Goal: Information Seeking & Learning: Learn about a topic

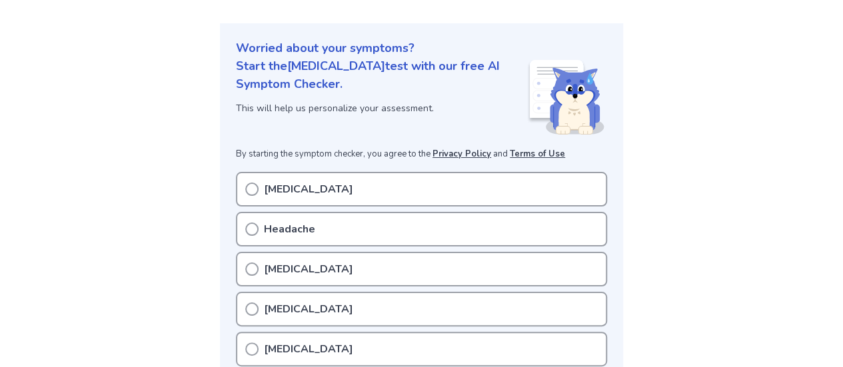
scroll to position [133, 0]
click at [249, 190] on icon at bounding box center [251, 188] width 13 height 13
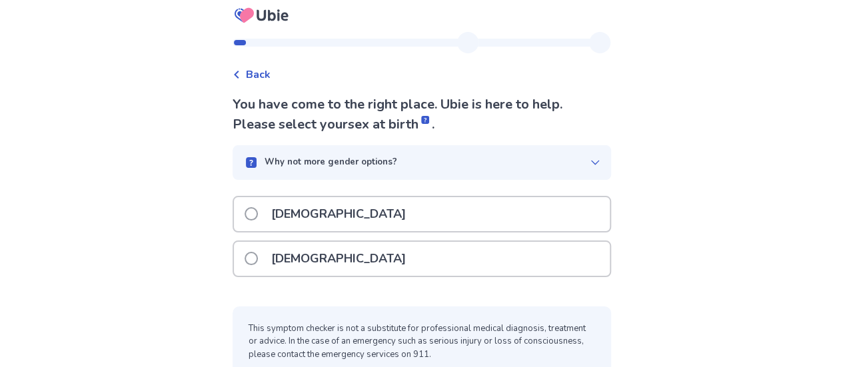
scroll to position [28, 0]
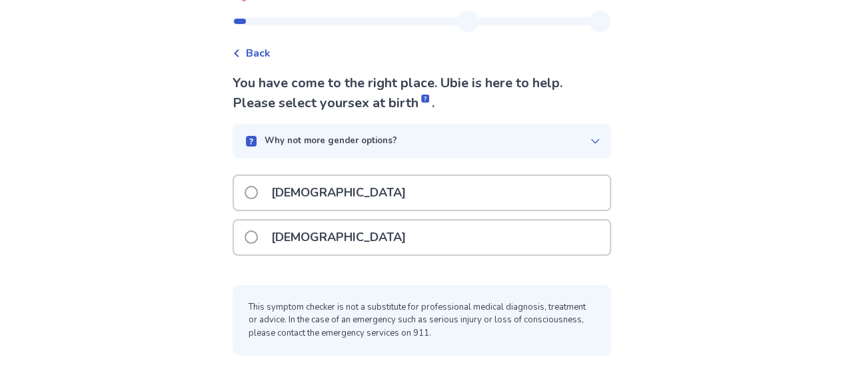
click at [332, 240] on div "[DEMOGRAPHIC_DATA]" at bounding box center [422, 238] width 376 height 34
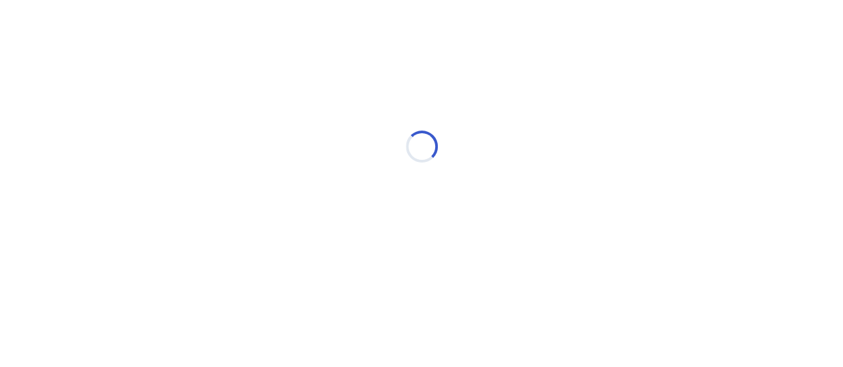
scroll to position [0, 0]
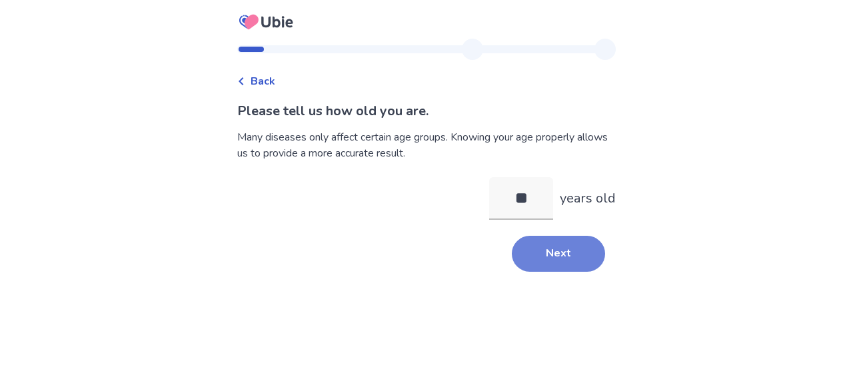
type input "**"
click at [563, 254] on button "Next" at bounding box center [558, 254] width 93 height 36
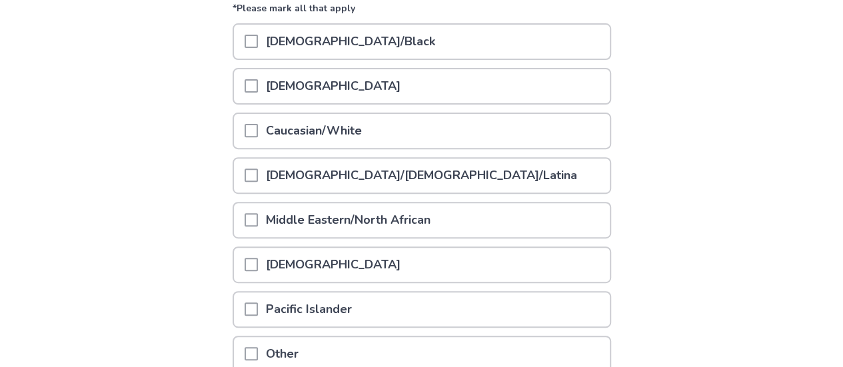
scroll to position [133, 0]
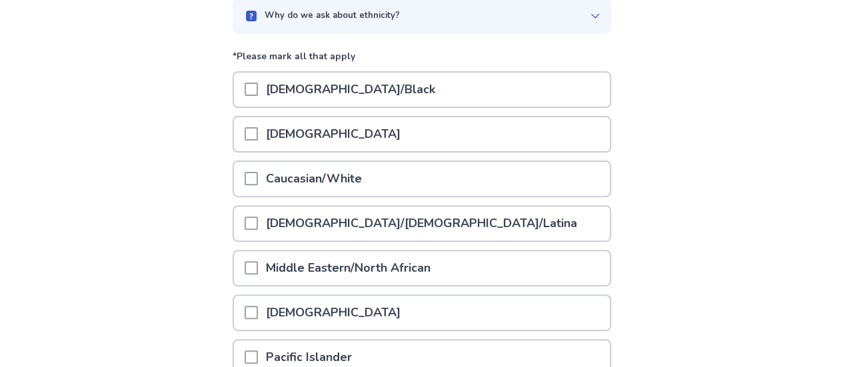
click at [258, 134] on span at bounding box center [251, 133] width 13 height 13
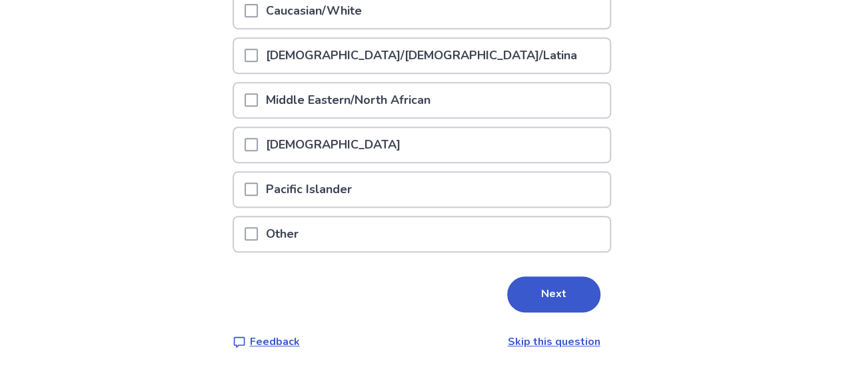
scroll to position [305, 0]
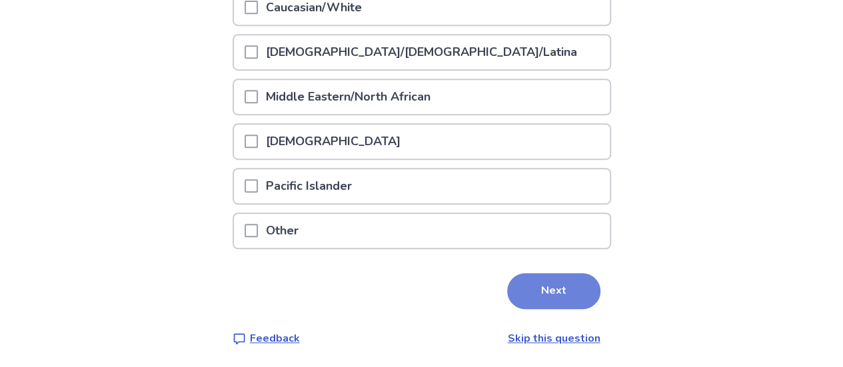
click at [543, 298] on button "Next" at bounding box center [553, 291] width 93 height 36
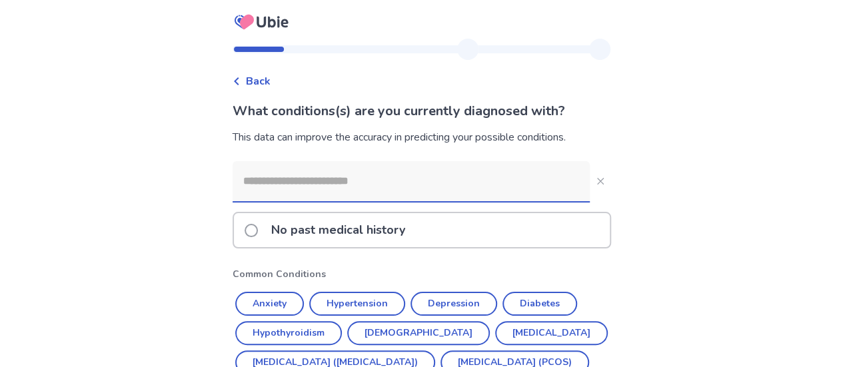
scroll to position [67, 0]
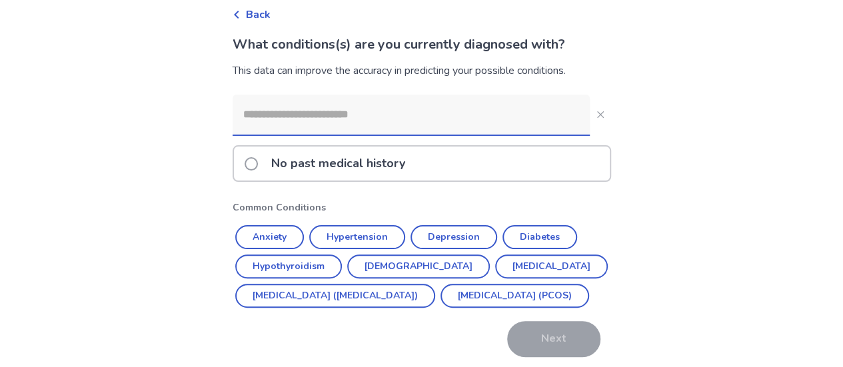
click at [258, 167] on span at bounding box center [251, 163] width 13 height 13
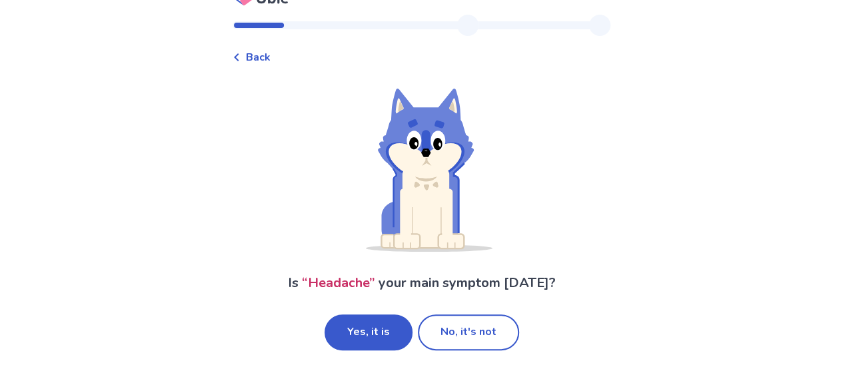
scroll to position [28, 0]
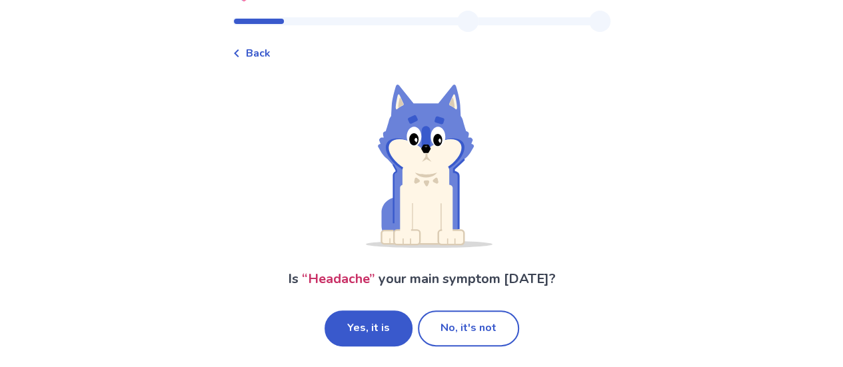
click at [397, 329] on button "Yes, it is" at bounding box center [369, 329] width 88 height 36
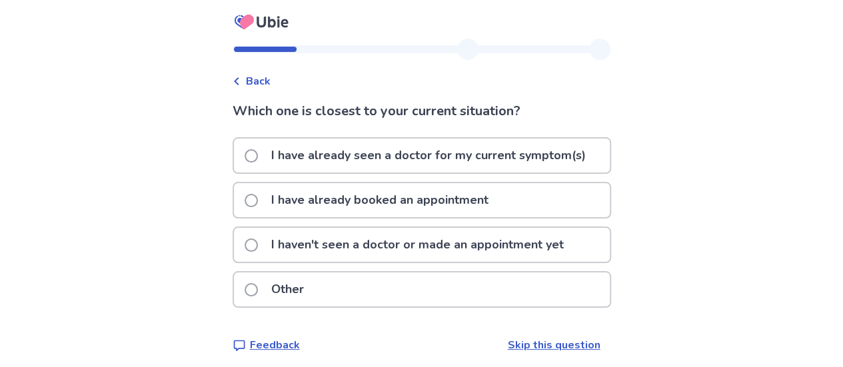
click at [258, 245] on span at bounding box center [251, 245] width 13 height 13
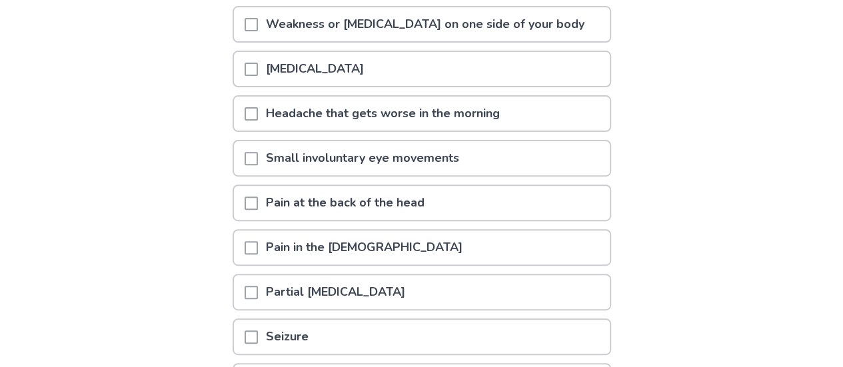
scroll to position [200, 0]
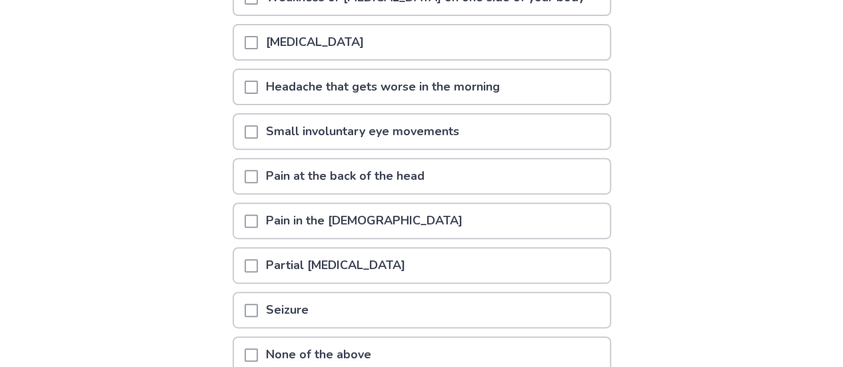
click at [255, 173] on span at bounding box center [251, 176] width 13 height 13
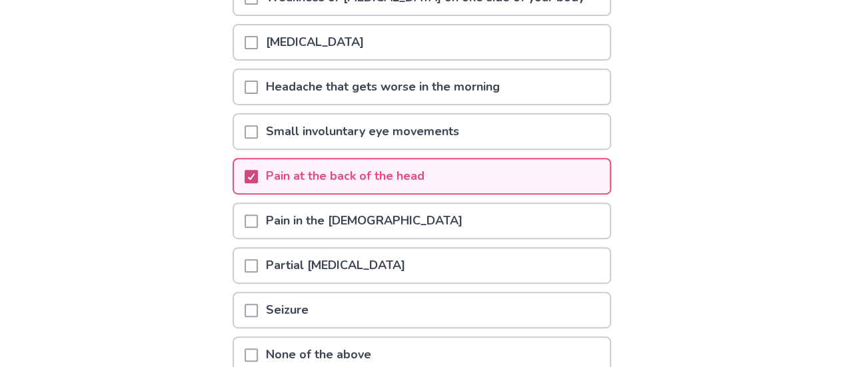
scroll to position [133, 0]
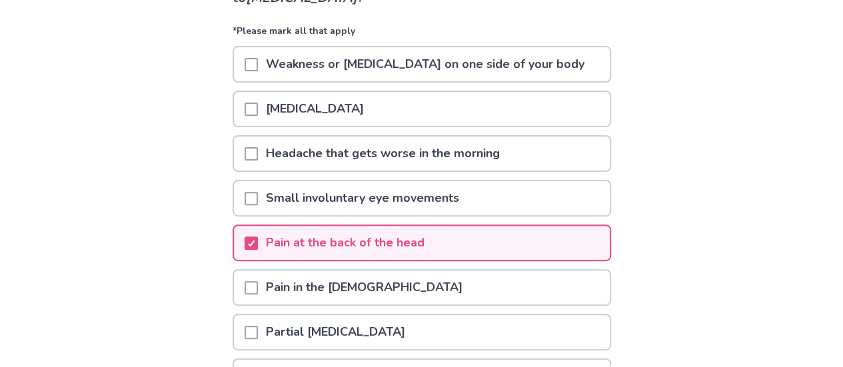
click at [254, 162] on div at bounding box center [251, 154] width 13 height 34
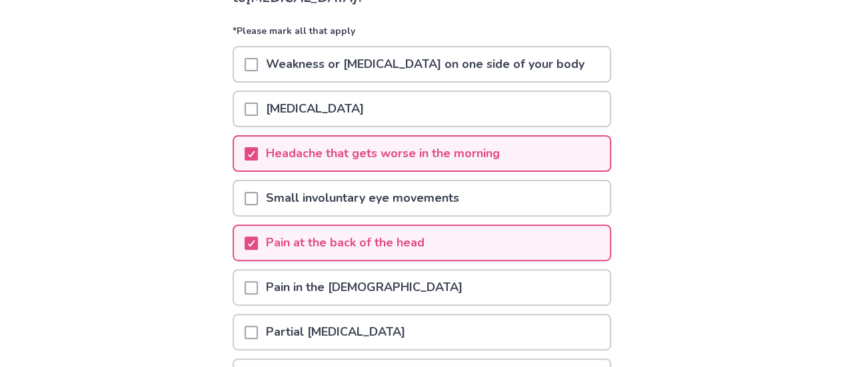
scroll to position [267, 0]
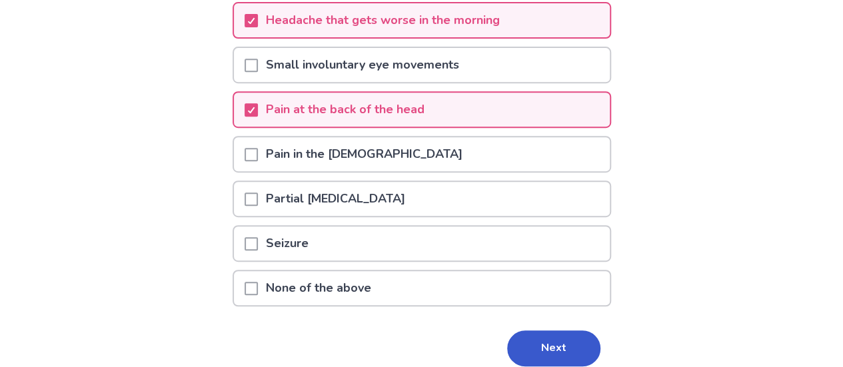
click at [258, 161] on div at bounding box center [251, 154] width 13 height 34
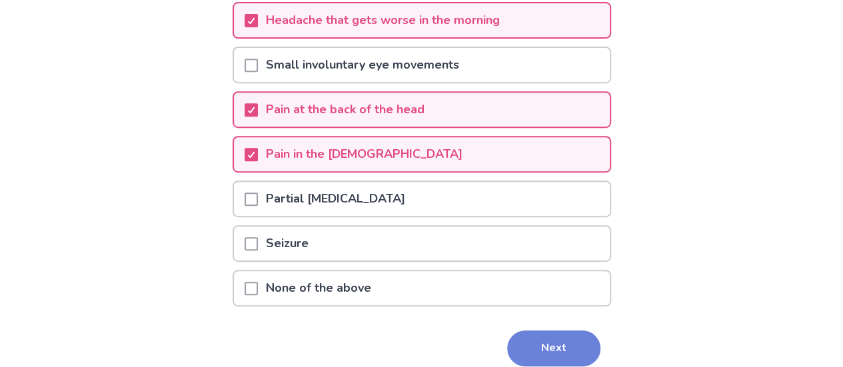
click at [532, 342] on button "Next" at bounding box center [553, 349] width 93 height 36
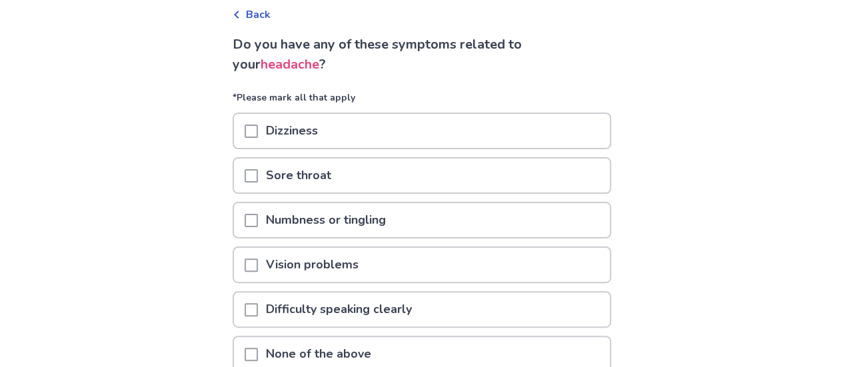
scroll to position [133, 0]
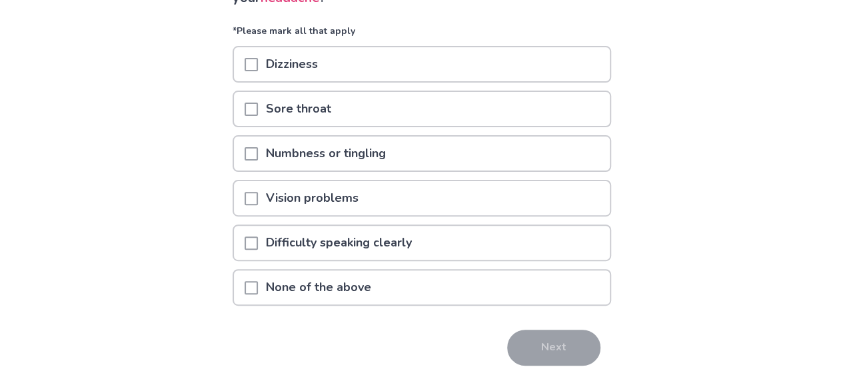
click at [257, 155] on span at bounding box center [251, 153] width 13 height 13
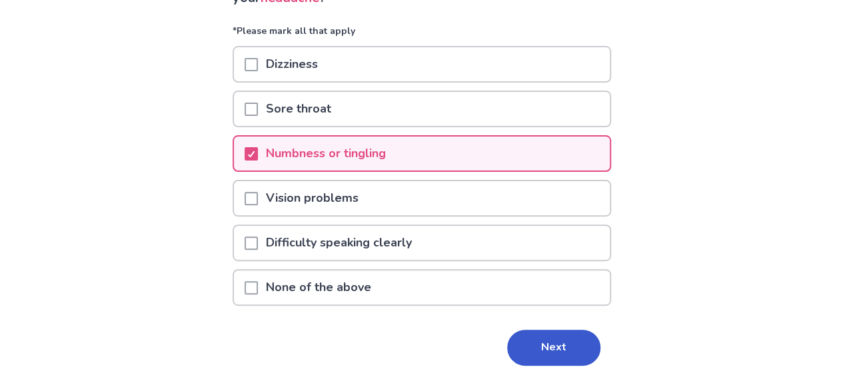
click at [257, 59] on span at bounding box center [251, 64] width 13 height 13
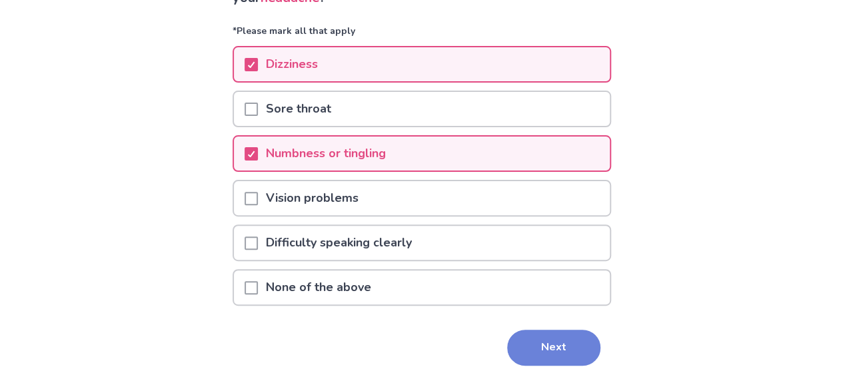
click at [548, 347] on button "Next" at bounding box center [553, 348] width 93 height 36
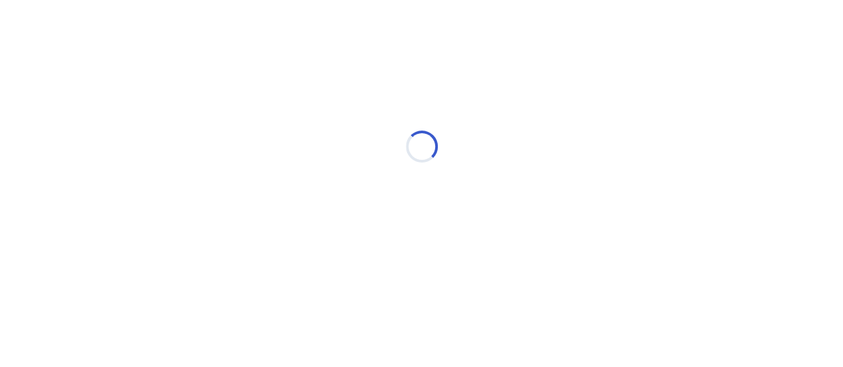
scroll to position [0, 0]
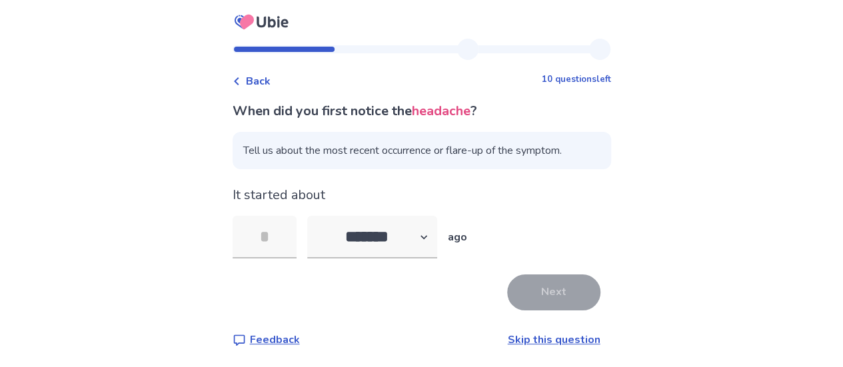
click at [323, 153] on span "Tell us about the most recent occurrence or flare-up of the symptom." at bounding box center [422, 150] width 379 height 37
click at [433, 239] on select "******* ****** ******* ******** *******" at bounding box center [372, 237] width 130 height 43
select select "*"
click at [315, 216] on select "******* ****** ******* ******** *******" at bounding box center [372, 237] width 130 height 43
click at [275, 236] on input "tel" at bounding box center [265, 237] width 64 height 43
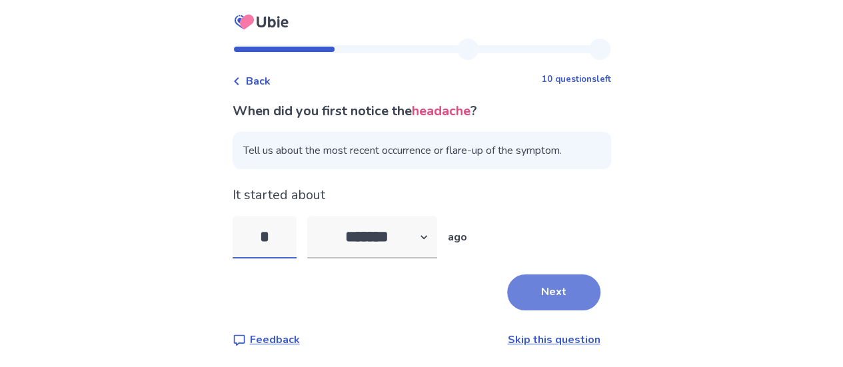
type input "*"
click at [547, 297] on button "Next" at bounding box center [553, 293] width 93 height 36
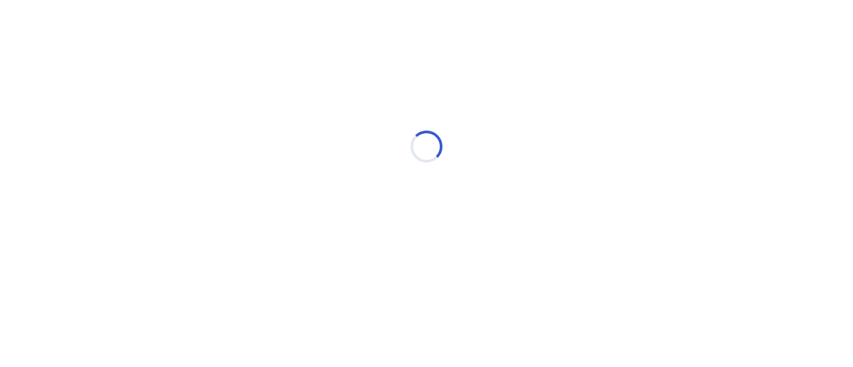
select select "*"
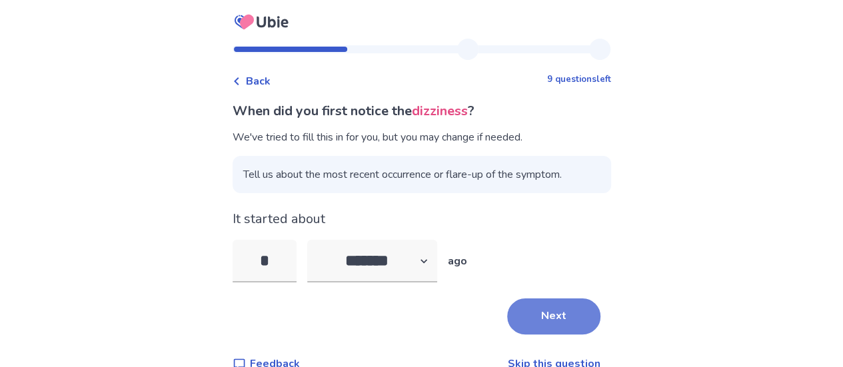
click at [559, 321] on button "Next" at bounding box center [553, 317] width 93 height 36
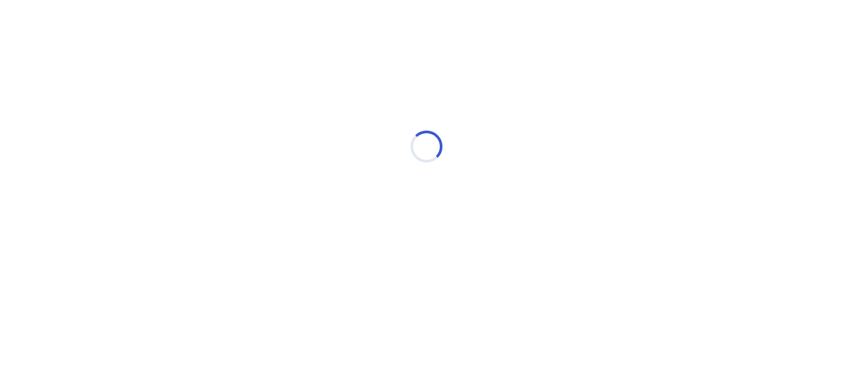
select select "*"
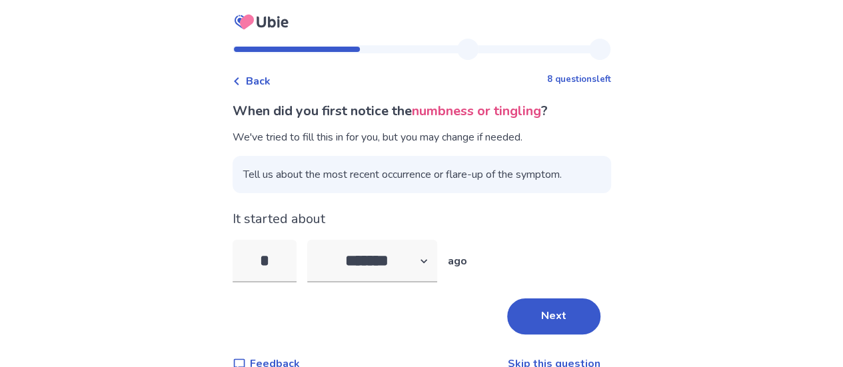
click at [558, 318] on button "Next" at bounding box center [553, 317] width 93 height 36
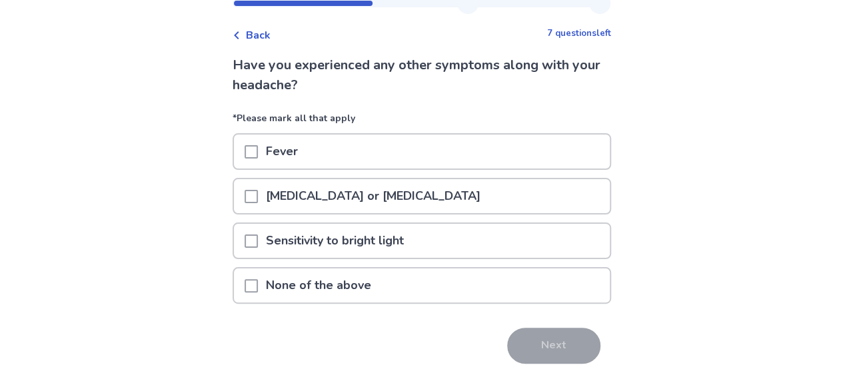
scroll to position [67, 0]
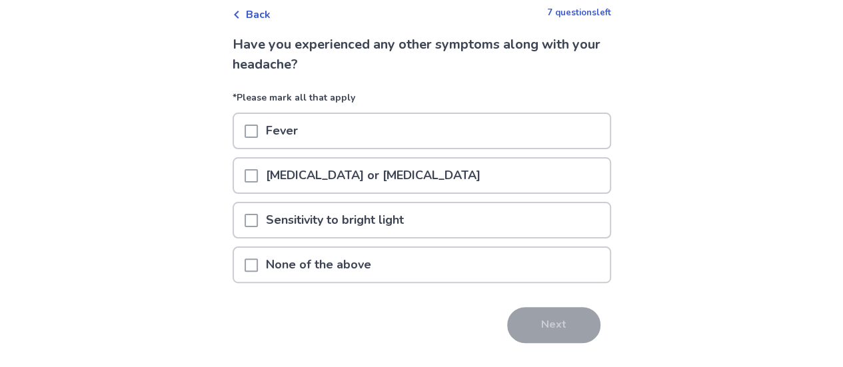
click at [258, 177] on span at bounding box center [251, 175] width 13 height 13
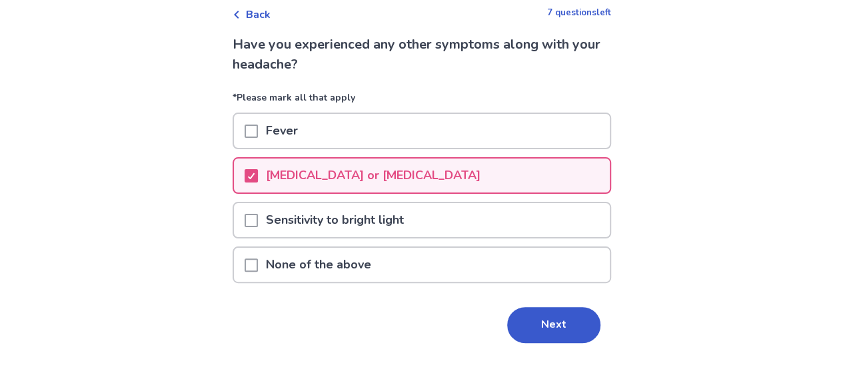
click at [253, 219] on span at bounding box center [251, 220] width 13 height 13
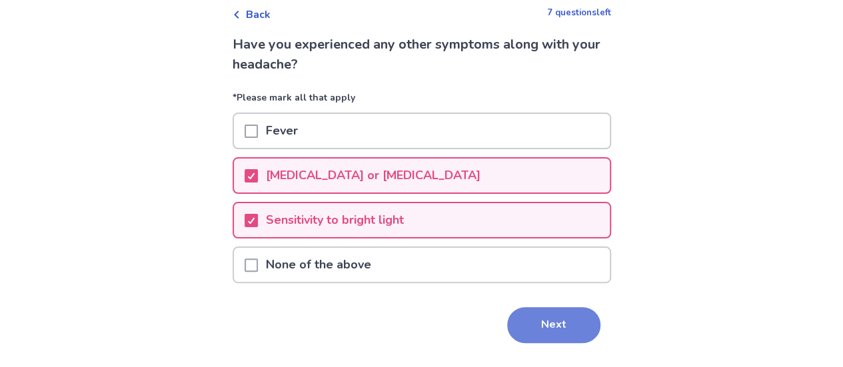
click at [529, 331] on button "Next" at bounding box center [553, 325] width 93 height 36
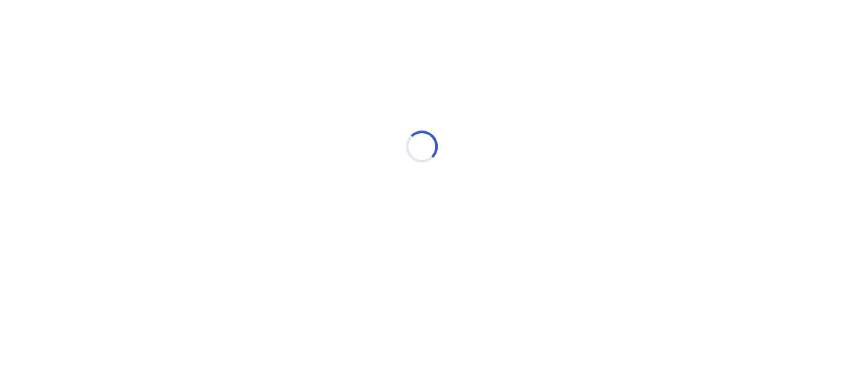
scroll to position [0, 0]
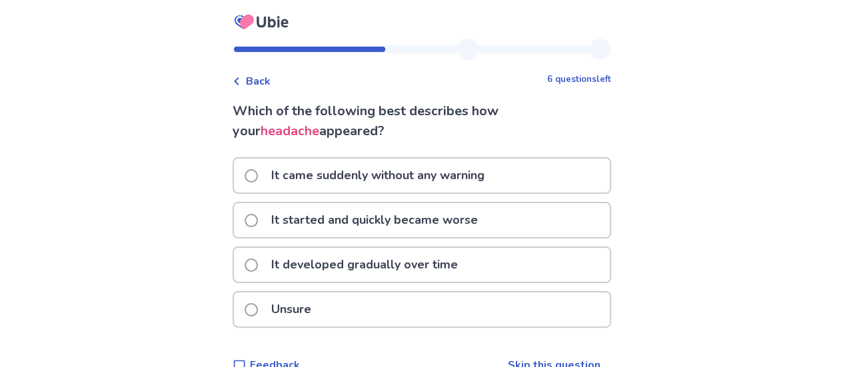
click at [258, 173] on span at bounding box center [251, 175] width 13 height 13
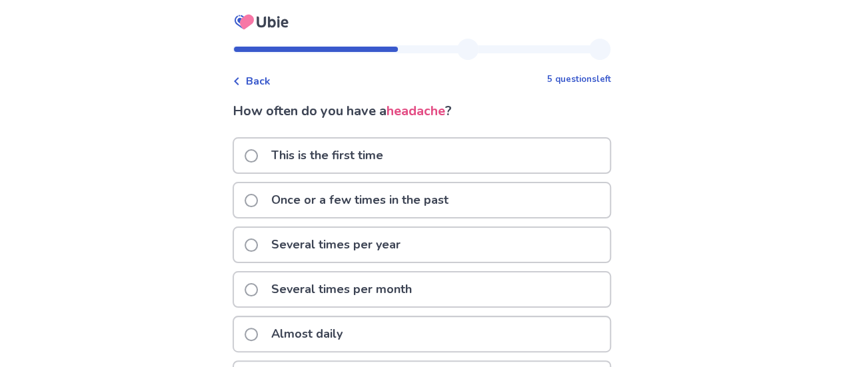
click at [258, 292] on span at bounding box center [251, 289] width 13 height 13
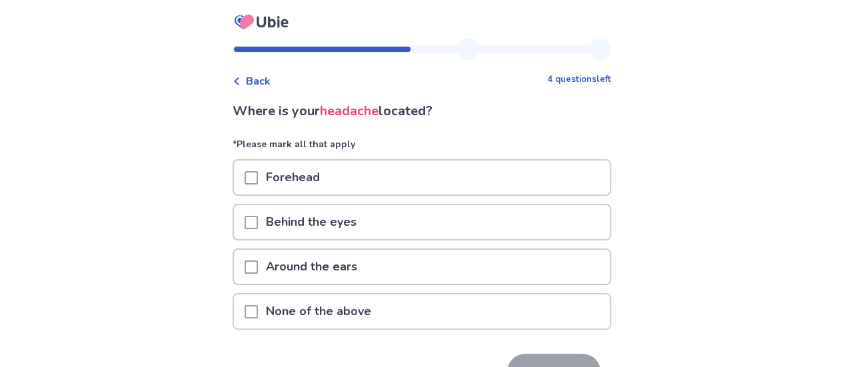
click at [265, 221] on p "Behind the eyes" at bounding box center [311, 222] width 107 height 34
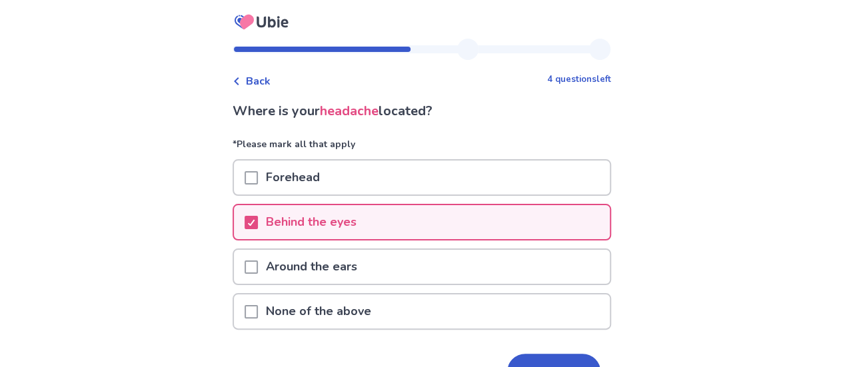
click at [258, 175] on span at bounding box center [251, 177] width 13 height 13
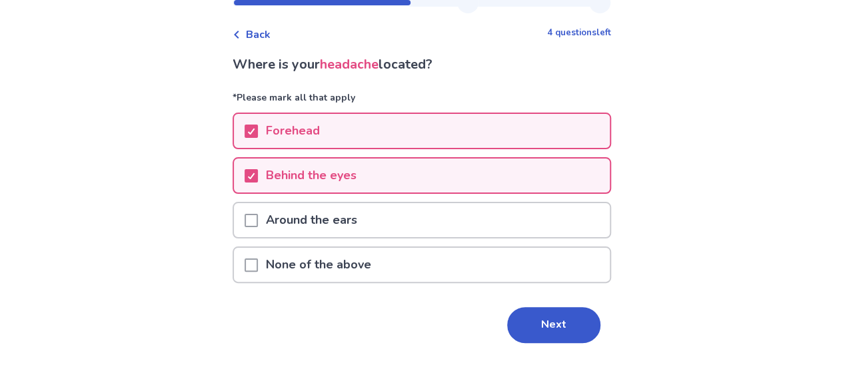
scroll to position [67, 0]
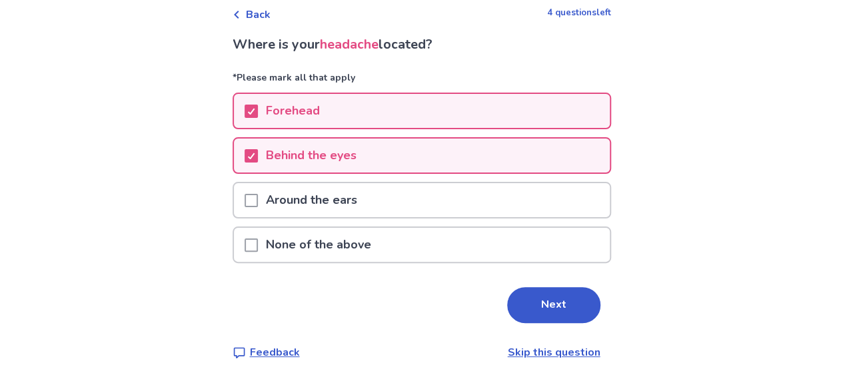
click at [258, 200] on span at bounding box center [251, 200] width 13 height 13
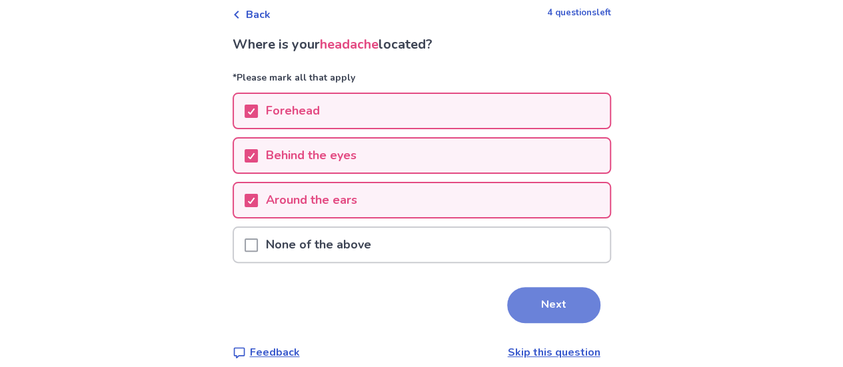
click at [556, 311] on button "Next" at bounding box center [553, 305] width 93 height 36
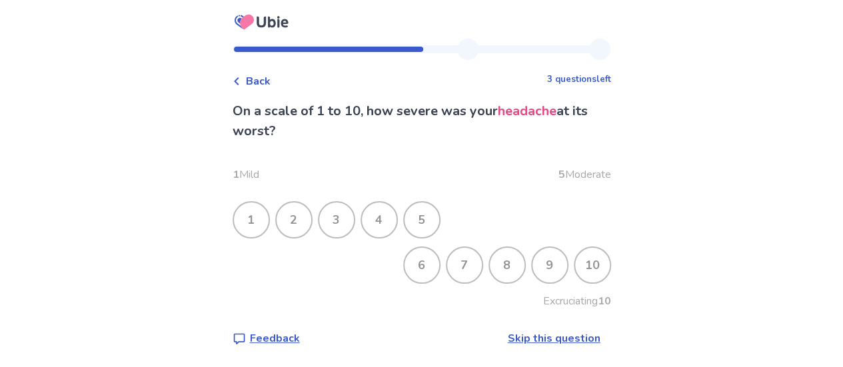
click at [490, 270] on div "8" at bounding box center [507, 265] width 35 height 35
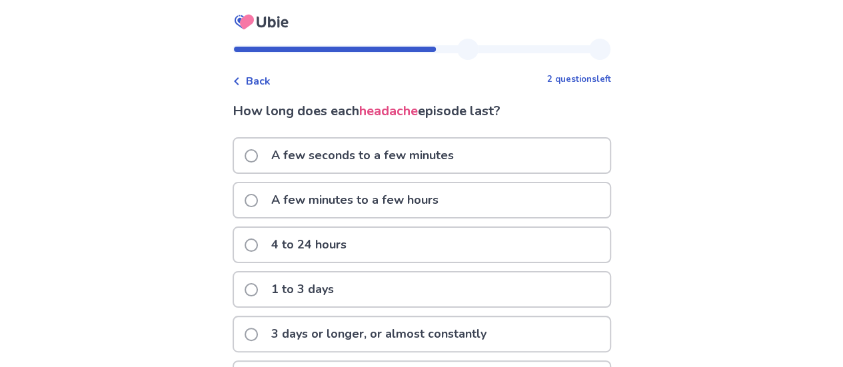
click at [258, 242] on span at bounding box center [251, 245] width 13 height 13
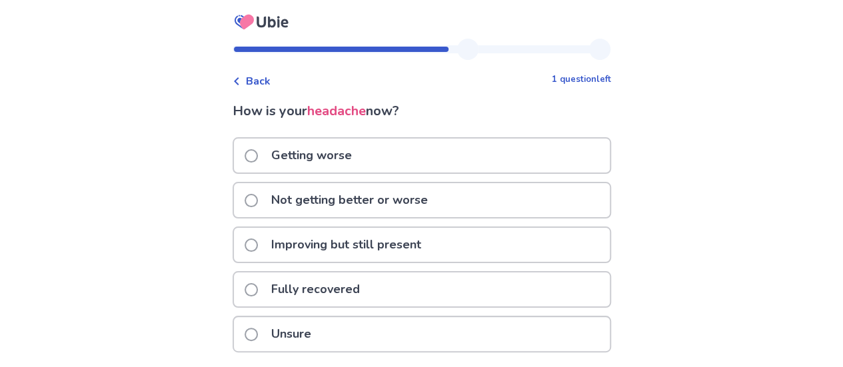
click at [255, 292] on span at bounding box center [251, 289] width 13 height 13
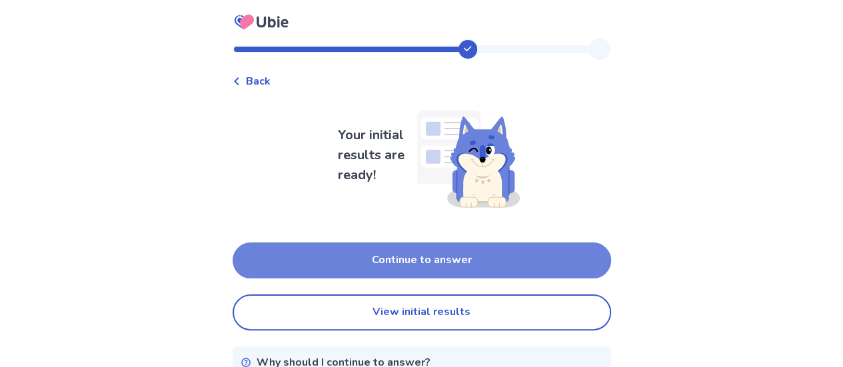
click at [287, 273] on button "Continue to answer" at bounding box center [422, 261] width 379 height 36
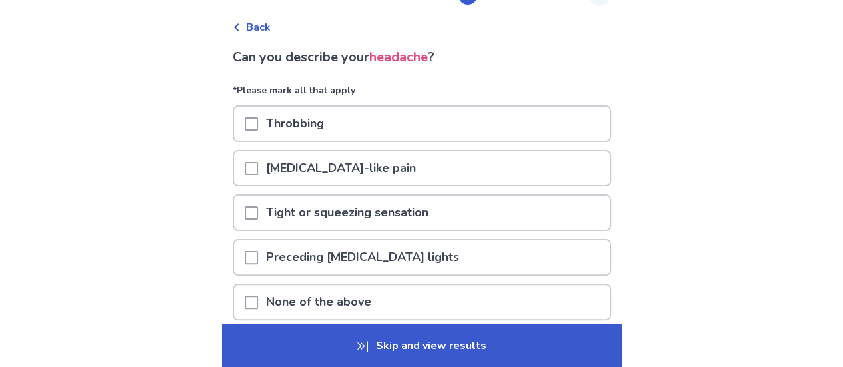
scroll to position [67, 0]
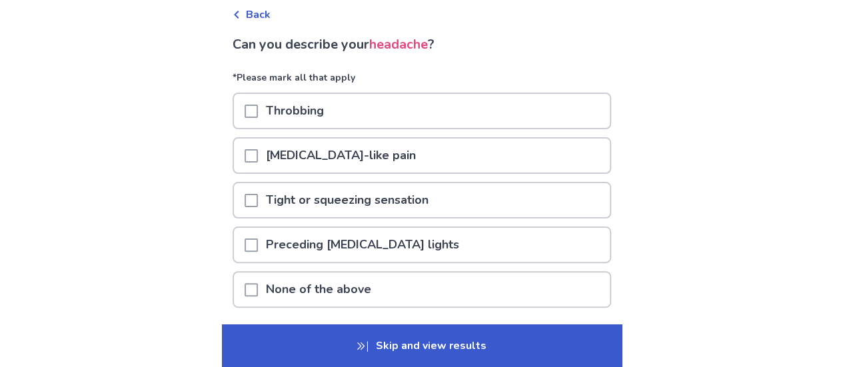
click at [258, 105] on span at bounding box center [251, 111] width 13 height 13
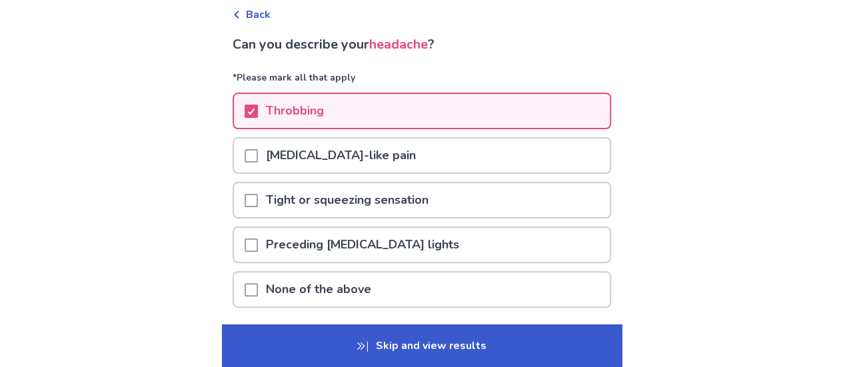
click at [258, 199] on span at bounding box center [251, 200] width 13 height 13
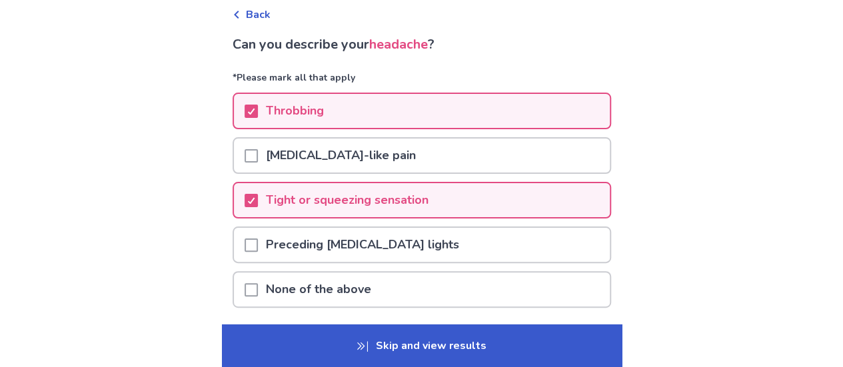
click at [332, 337] on p "Skip and view results" at bounding box center [422, 346] width 400 height 43
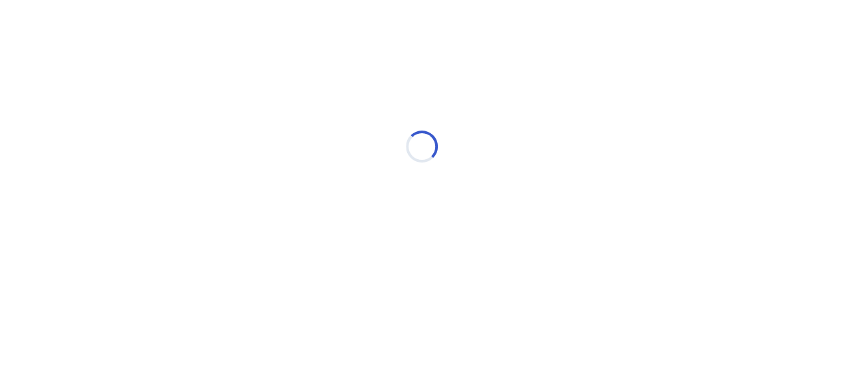
scroll to position [0, 0]
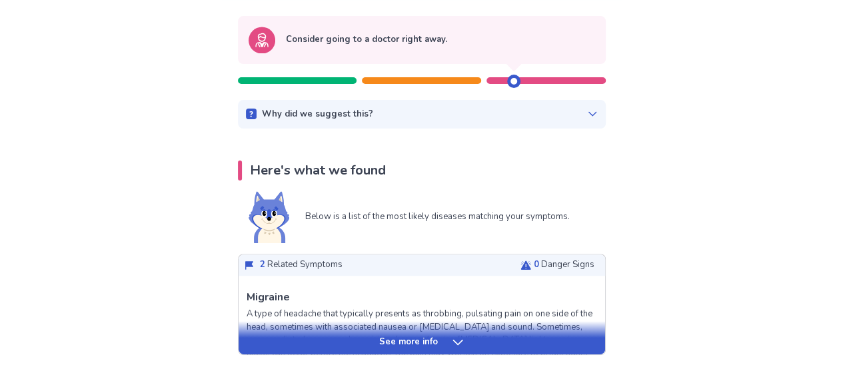
scroll to position [200, 0]
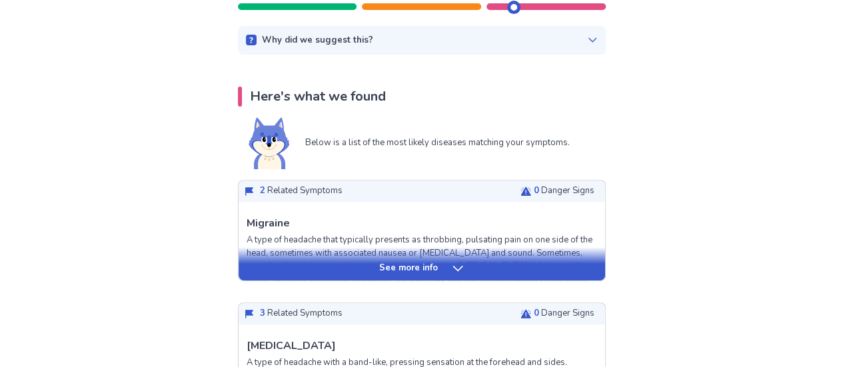
click at [440, 271] on div "See more info" at bounding box center [422, 268] width 367 height 13
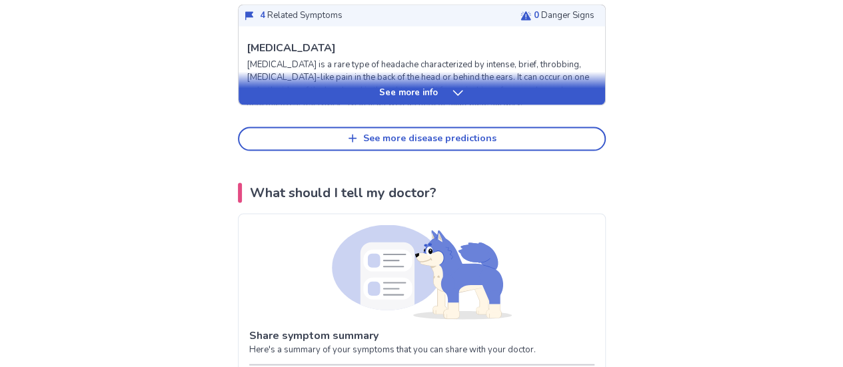
scroll to position [933, 0]
